Goal: Complete application form: Complete application form

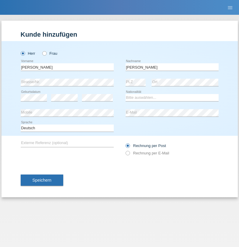
type input "[PERSON_NAME]"
select select "CH"
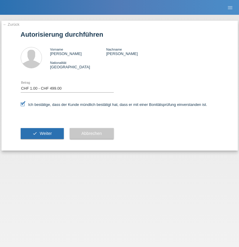
select select "1"
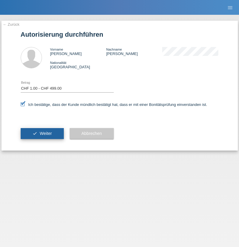
click at [42, 133] on span "Weiter" at bounding box center [46, 133] width 12 height 5
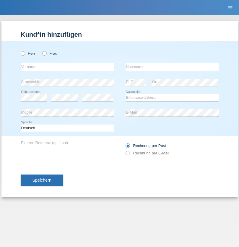
radio input "true"
click at [67, 67] on input "text" at bounding box center [67, 66] width 93 height 7
type input "[PERSON_NAME]"
click at [172, 67] on input "text" at bounding box center [172, 66] width 93 height 7
type input "Perroud"
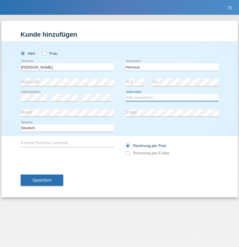
select select "CH"
